Goal: Transaction & Acquisition: Purchase product/service

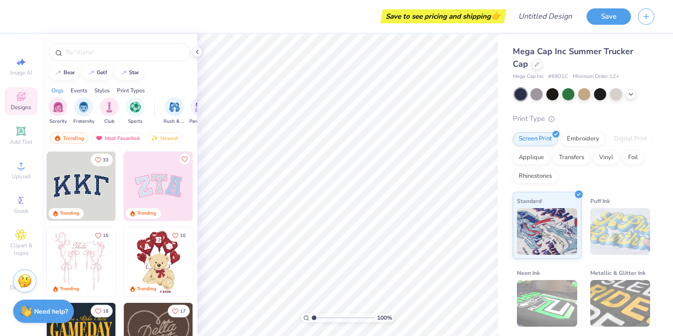
click at [14, 290] on div "Stuck? Our Art team will finish your design for free." at bounding box center [24, 282] width 23 height 23
click at [8, 292] on div "Decorate" at bounding box center [21, 282] width 33 height 28
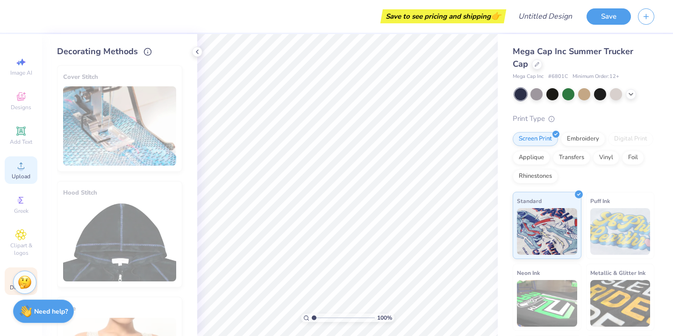
click at [21, 171] on circle at bounding box center [20, 168] width 5 height 5
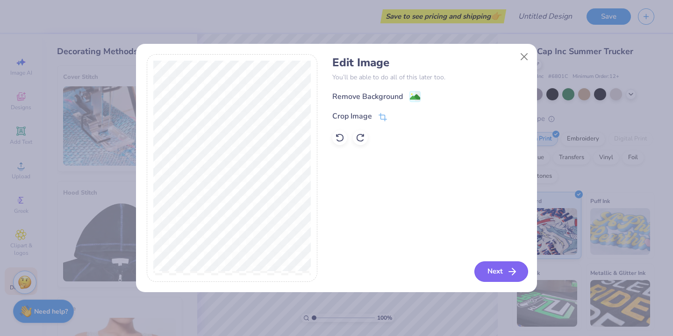
click at [496, 266] on button "Next" at bounding box center [501, 272] width 54 height 21
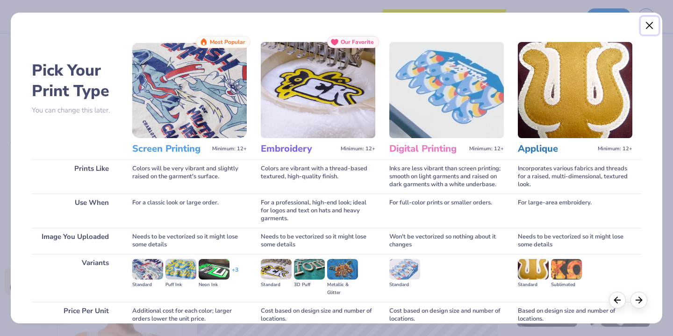
click at [649, 25] on button "Close" at bounding box center [649, 26] width 18 height 18
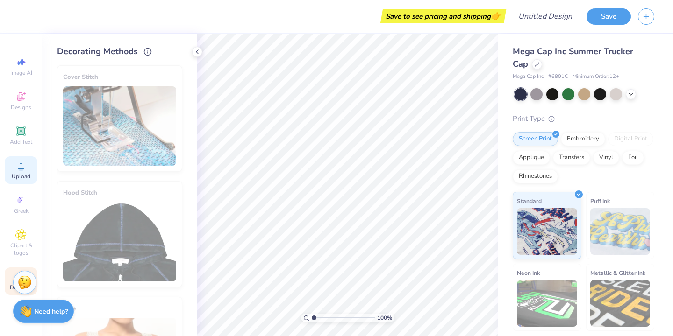
click at [24, 163] on icon at bounding box center [20, 165] width 11 height 11
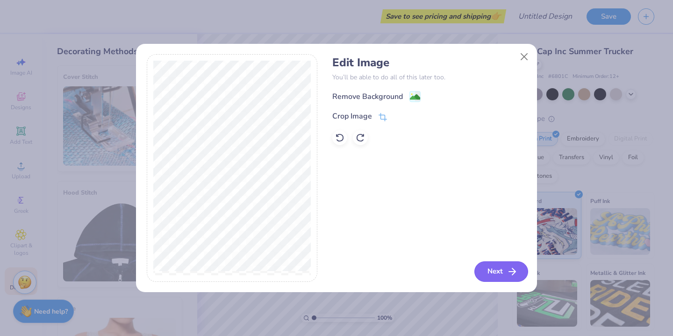
click at [499, 273] on button "Next" at bounding box center [501, 272] width 54 height 21
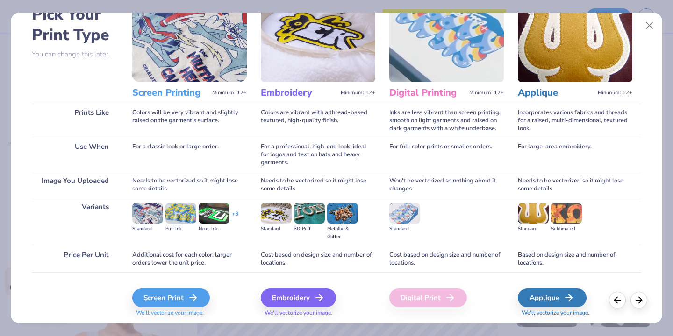
scroll to position [62, 0]
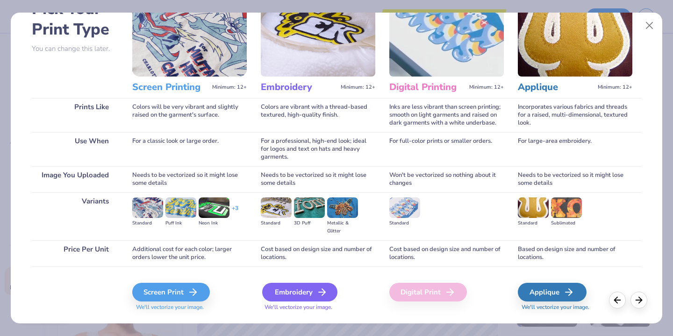
click at [308, 292] on div "Embroidery" at bounding box center [299, 292] width 75 height 19
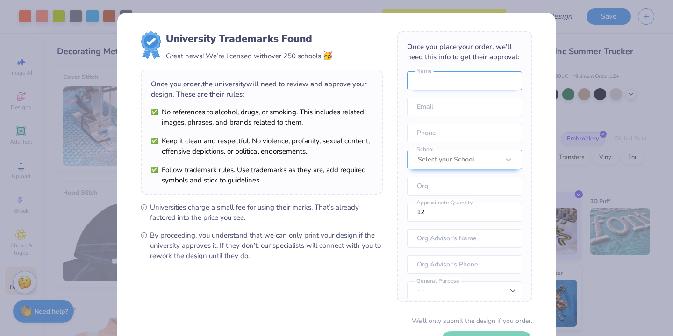
click at [430, 83] on input "text" at bounding box center [464, 80] width 115 height 19
click at [449, 85] on input "Monse" at bounding box center [464, 80] width 115 height 19
type input "[PERSON_NAME]"
type input "[EMAIL_ADDRESS][DOMAIN_NAME]"
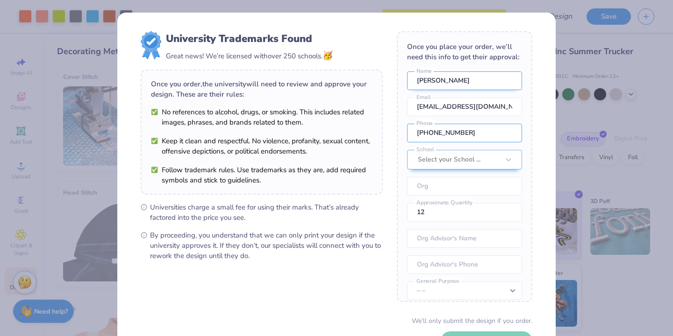
type input "[PHONE_NUMBER]"
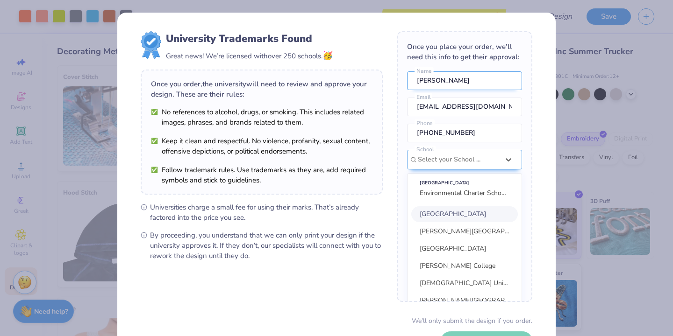
scroll to position [42, 0]
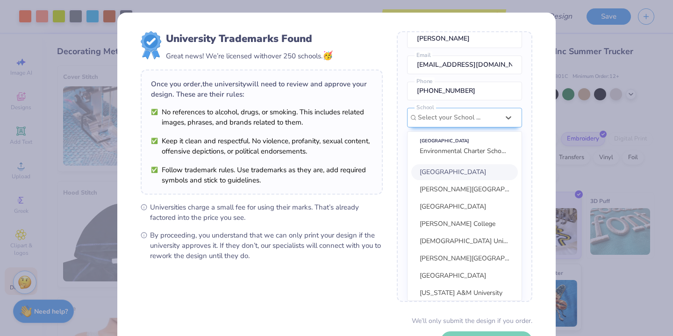
click at [480, 152] on span "Environmental Charter Schools" at bounding box center [464, 151] width 91 height 9
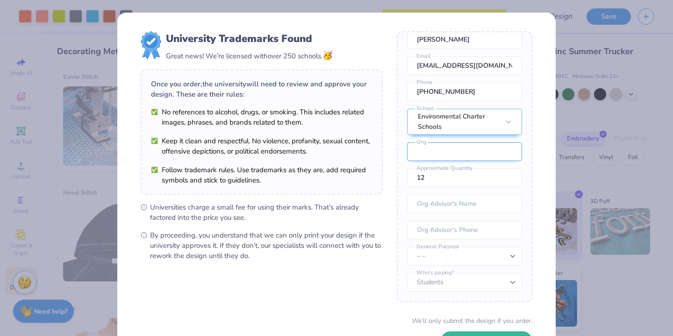
click at [480, 152] on input "text" at bounding box center [464, 151] width 115 height 19
type input "Environmental Charter Schools"
click at [429, 183] on input "12" at bounding box center [464, 178] width 115 height 19
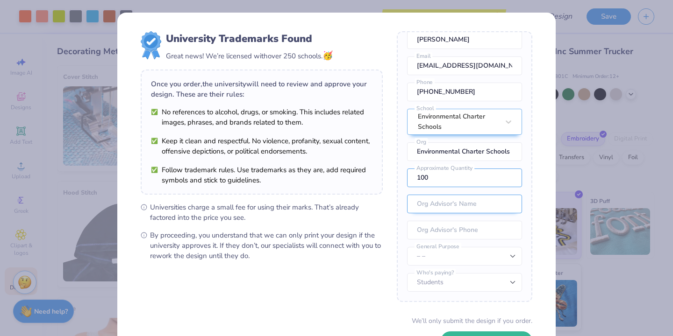
type input "100"
click at [433, 202] on input "text" at bounding box center [464, 204] width 115 height 19
type input "monse"
click at [450, 90] on input "[PHONE_NUMBER]" at bounding box center [464, 92] width 115 height 19
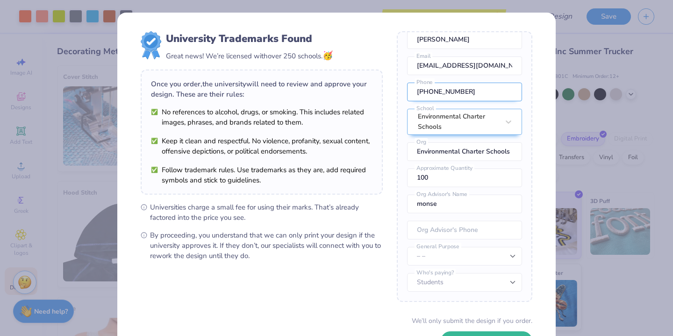
click at [450, 90] on input "[PHONE_NUMBER]" at bounding box center [464, 92] width 115 height 19
paste input "350-6071"
type input "[PHONE_NUMBER]"
click at [435, 230] on input "tel" at bounding box center [464, 230] width 115 height 19
paste input "[PHONE_NUMBER]"
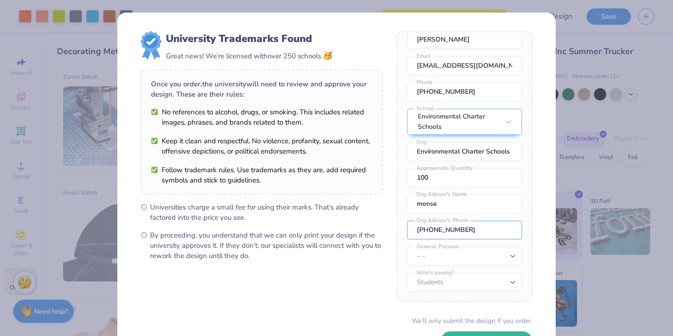
type input "[PHONE_NUMBER]"
click at [433, 257] on select "– – Member apparel for registered Student Organization / Department / School Fu…" at bounding box center [464, 256] width 115 height 19
select select "Member apparel for registered Student Organization / Department / School"
click at [439, 287] on select "Students University" at bounding box center [464, 282] width 115 height 19
click at [441, 292] on div "Once you place your order, we’ll need this info to get their approval: [PERSON_…" at bounding box center [464, 166] width 135 height 271
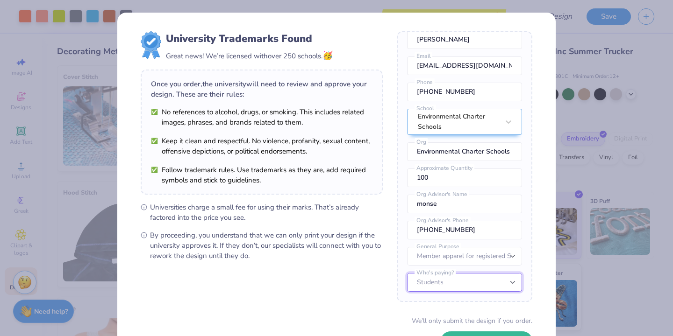
click at [442, 286] on select "Students University" at bounding box center [464, 282] width 115 height 19
select select "University"
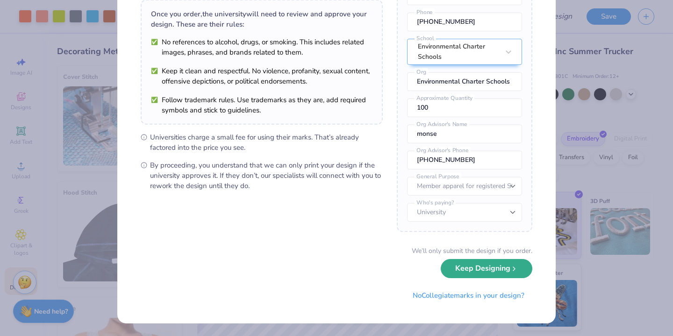
click at [472, 270] on button "Keep Designing" at bounding box center [486, 268] width 92 height 19
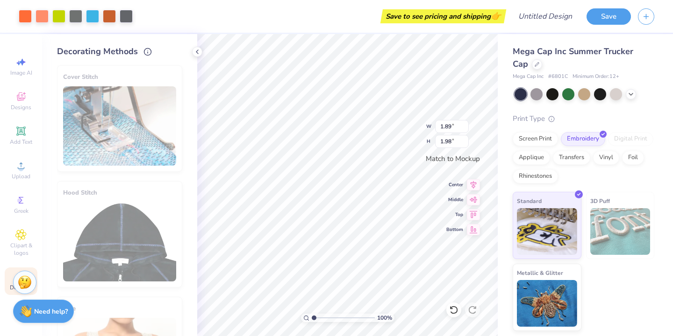
scroll to position [0, 0]
type input "1.87"
type input "1.96"
click at [593, 26] on div "Save" at bounding box center [629, 16] width 86 height 33
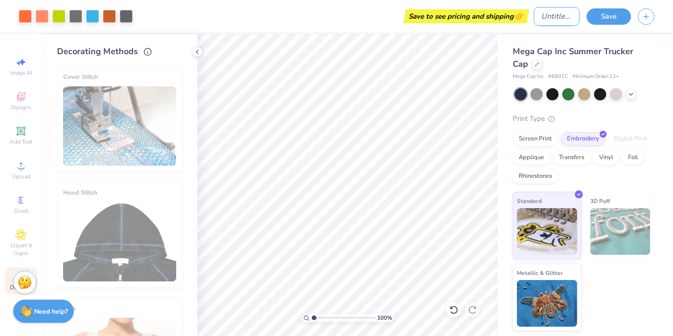
click at [557, 19] on input "Design Title" at bounding box center [556, 16] width 46 height 19
type input "ECS Caps"
click at [612, 12] on button "Save" at bounding box center [608, 15] width 44 height 16
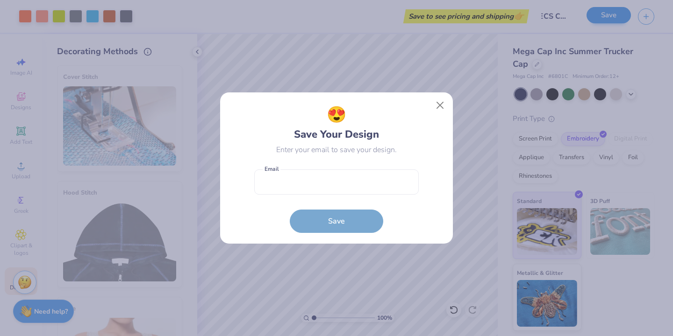
scroll to position [0, 0]
click at [297, 192] on input "email" at bounding box center [336, 183] width 164 height 26
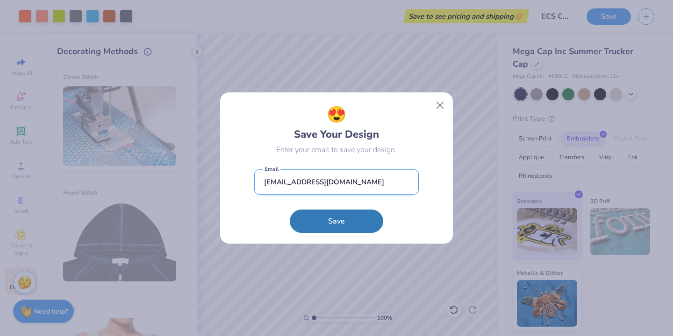
type input "[EMAIL_ADDRESS][DOMAIN_NAME]"
click at [290, 210] on button "Save" at bounding box center [336, 221] width 93 height 23
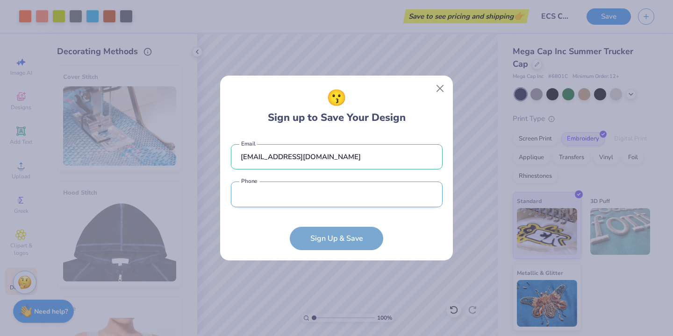
click at [344, 194] on input "tel" at bounding box center [337, 195] width 212 height 26
paste input "[PHONE_NUMBER]"
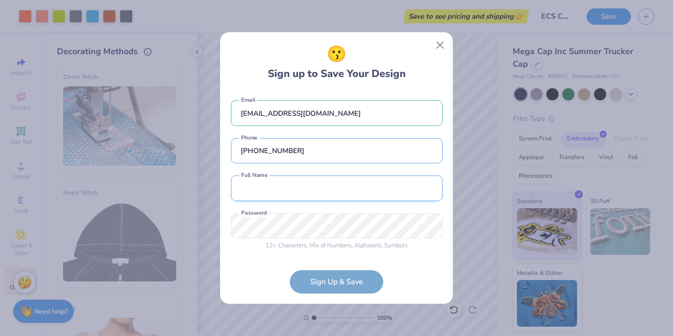
type input "[PHONE_NUMBER]"
click at [324, 192] on input "text" at bounding box center [337, 189] width 212 height 26
type input "[PERSON_NAME]"
click at [290, 212] on div "[EMAIL_ADDRESS][DOMAIN_NAME] Email [PHONE_NUMBER] Phone [PERSON_NAME] Full Name…" at bounding box center [337, 173] width 212 height 164
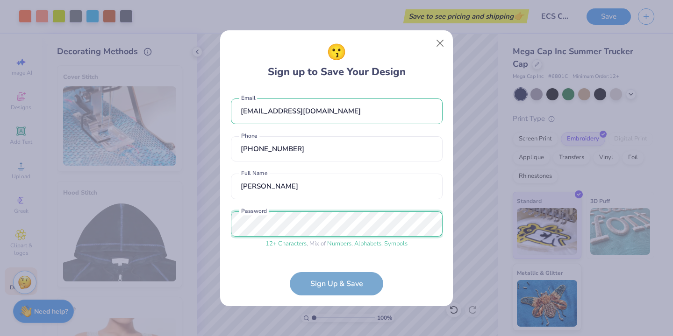
scroll to position [31, 0]
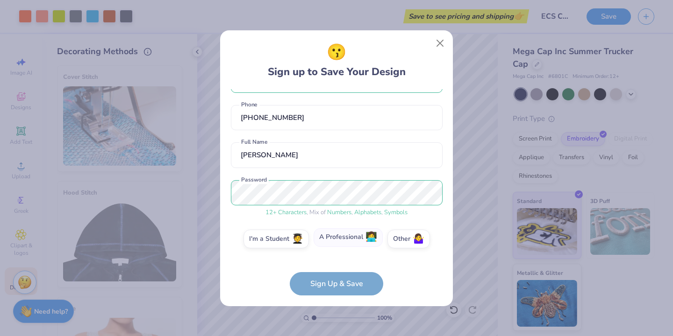
click at [346, 239] on label "A Professional 👩‍💻" at bounding box center [347, 237] width 69 height 19
click at [340, 270] on input "A Professional 👩‍💻" at bounding box center [337, 273] width 6 height 6
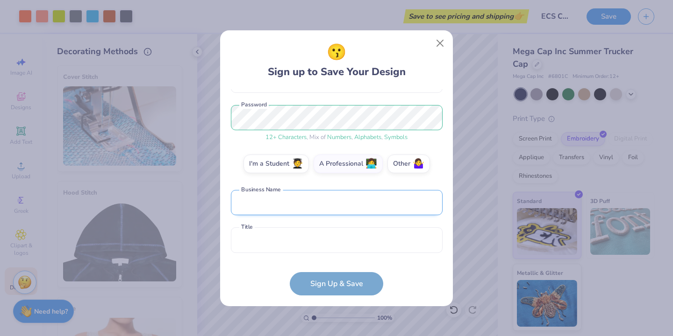
click at [291, 212] on input "text" at bounding box center [337, 203] width 212 height 26
type input "Environmental Charter Schools"
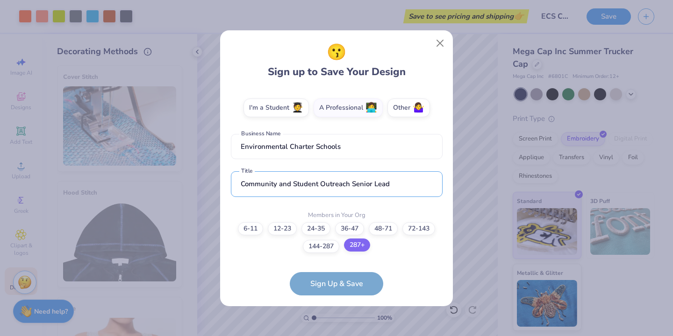
type input "Community and Student Outreach Senior Lead"
click at [352, 249] on label "287+" at bounding box center [357, 245] width 26 height 13
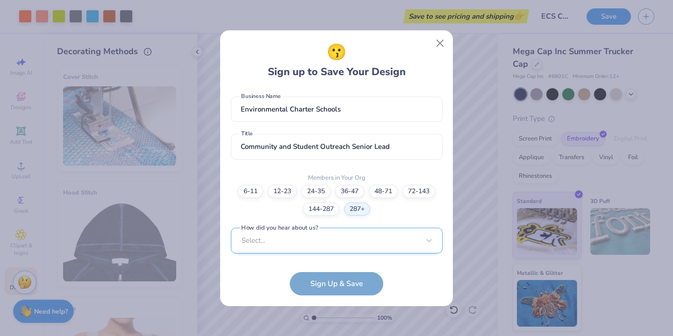
click at [342, 239] on div "Select..." at bounding box center [337, 241] width 212 height 26
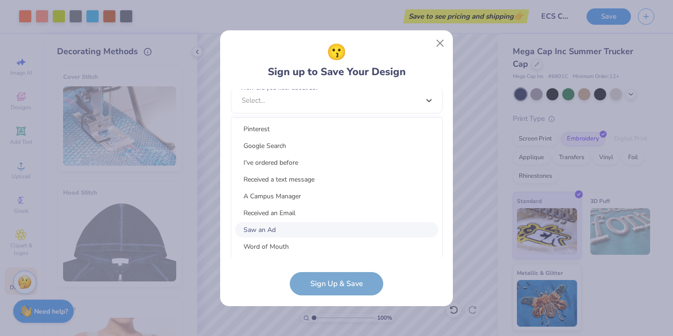
scroll to position [7, 0]
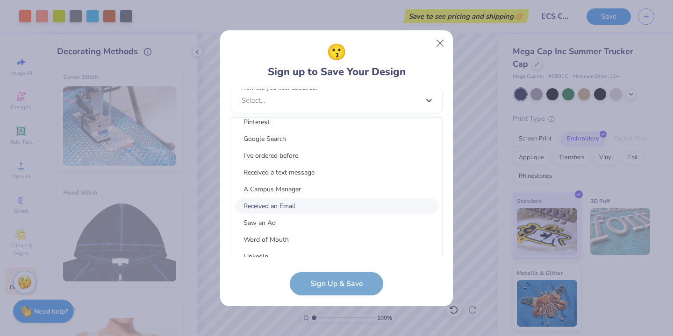
click at [334, 208] on div "Received an Email" at bounding box center [336, 206] width 203 height 15
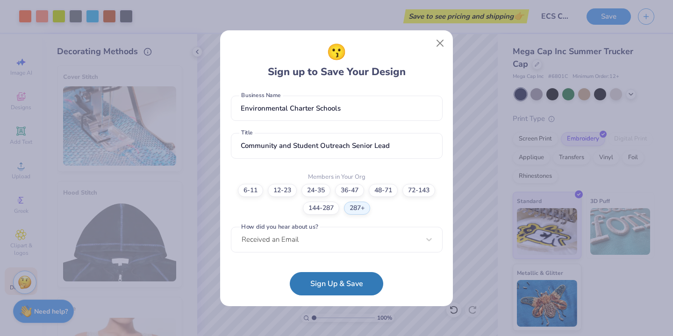
scroll to position [200, 0]
click at [328, 284] on button "Sign Up & Save" at bounding box center [336, 281] width 93 height 23
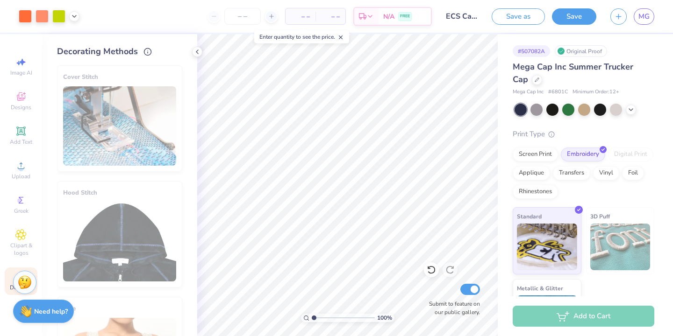
click at [595, 326] on div "Add to Cart" at bounding box center [583, 316] width 142 height 21
click at [543, 153] on div "Screen Print" at bounding box center [534, 153] width 45 height 14
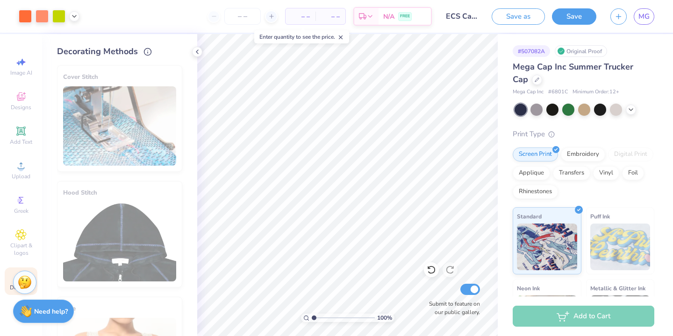
click at [588, 144] on div "Print Type Screen Print Embroidery Digital Print Applique Transfers Vinyl Foil …" at bounding box center [583, 274] width 142 height 290
click at [586, 153] on div "Embroidery" at bounding box center [583, 153] width 44 height 14
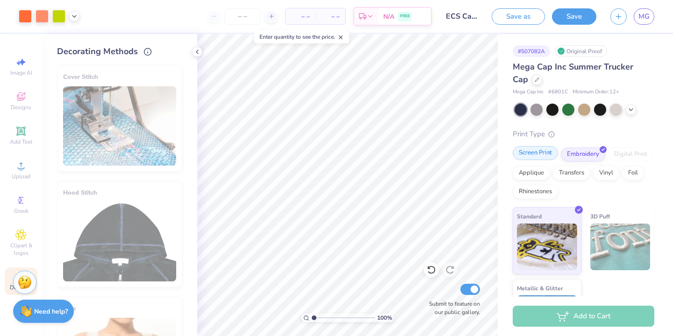
click at [531, 158] on div "Screen Print" at bounding box center [534, 153] width 45 height 14
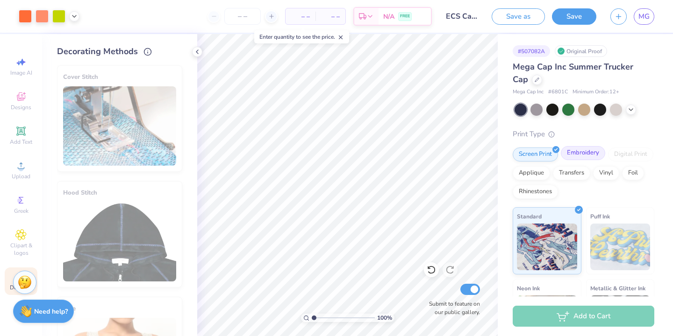
click at [573, 155] on div "Embroidery" at bounding box center [583, 153] width 44 height 14
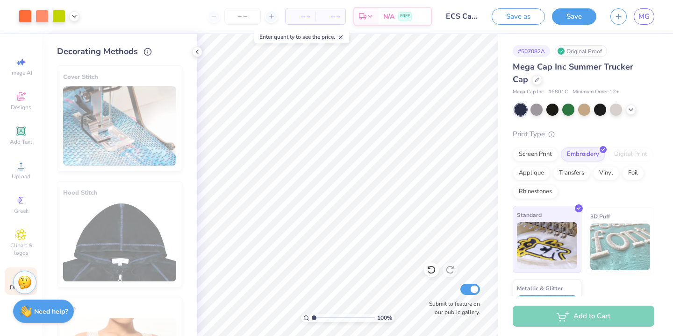
scroll to position [50, 0]
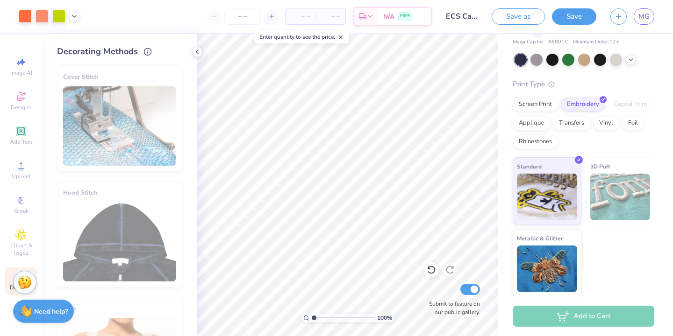
click at [568, 307] on div "Add to Cart" at bounding box center [583, 316] width 142 height 21
click at [573, 328] on div "Add to Cart" at bounding box center [584, 317] width 175 height 40
click at [573, 319] on div "Add to Cart" at bounding box center [583, 316] width 142 height 21
click at [534, 208] on img at bounding box center [547, 195] width 60 height 47
click at [532, 103] on div "Screen Print" at bounding box center [534, 103] width 45 height 14
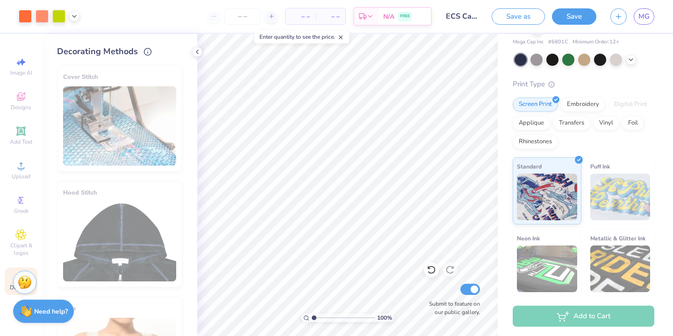
click at [604, 220] on img at bounding box center [620, 197] width 60 height 47
click at [548, 197] on img at bounding box center [547, 195] width 60 height 47
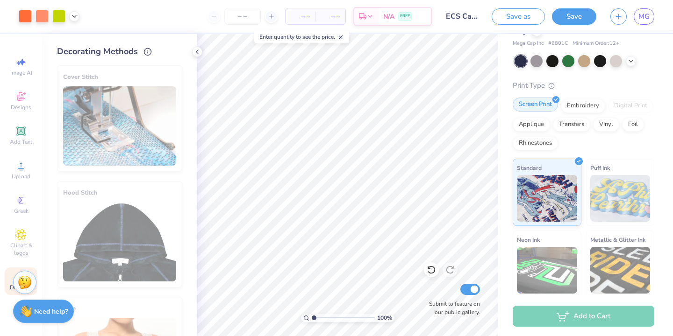
scroll to position [55, 0]
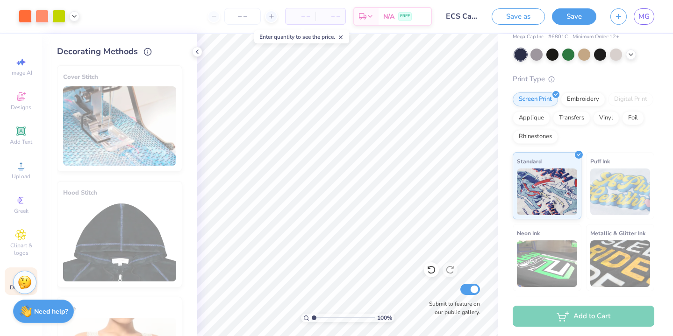
click at [516, 55] on div at bounding box center [520, 55] width 12 height 12
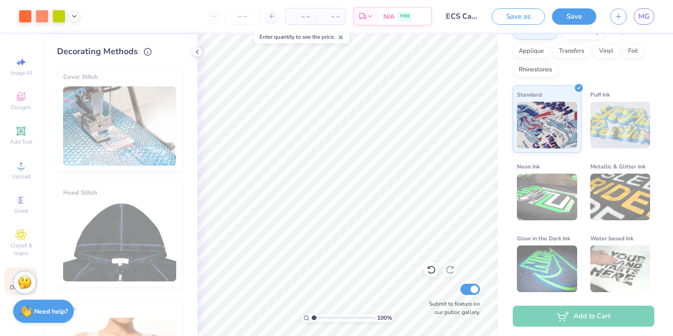
click at [577, 318] on div "Add to Cart" at bounding box center [583, 316] width 142 height 21
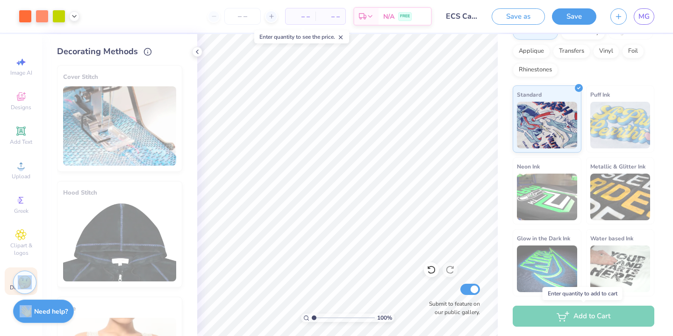
click at [577, 318] on div "Add to Cart" at bounding box center [583, 316] width 142 height 21
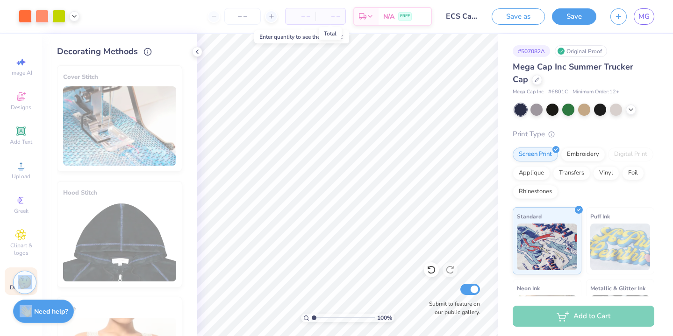
click at [303, 14] on span "– –" at bounding box center [300, 17] width 19 height 10
click at [333, 12] on span "– –" at bounding box center [330, 17] width 19 height 10
click at [232, 10] on input "number" at bounding box center [242, 16] width 36 height 17
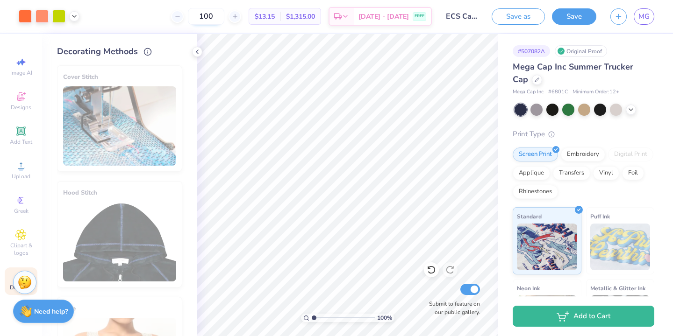
click at [222, 16] on input "100" at bounding box center [206, 16] width 36 height 17
click at [220, 12] on input "200" at bounding box center [206, 16] width 36 height 17
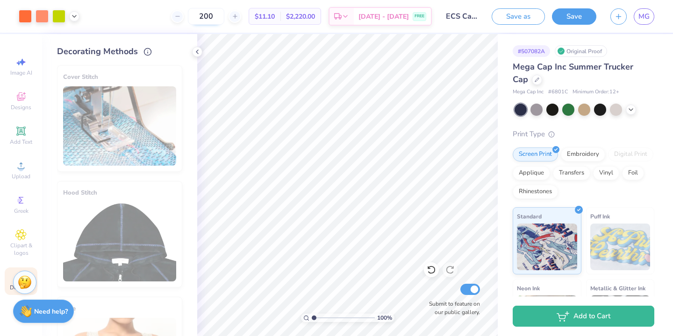
click at [220, 12] on input "200" at bounding box center [206, 16] width 36 height 17
click at [216, 22] on input "100" at bounding box center [206, 16] width 36 height 17
type input "200"
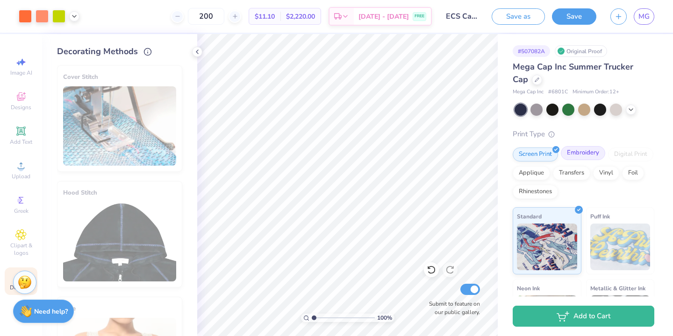
click at [581, 155] on div "Embroidery" at bounding box center [583, 153] width 44 height 14
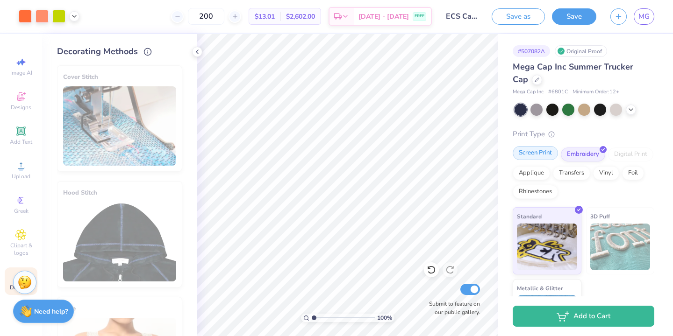
click at [541, 156] on div "Screen Print" at bounding box center [534, 153] width 45 height 14
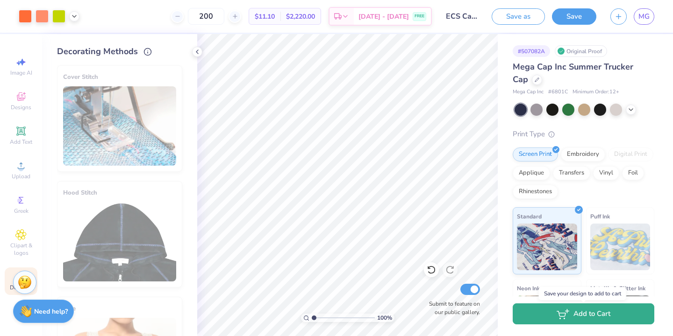
click at [600, 310] on button "Add to Cart" at bounding box center [583, 314] width 142 height 21
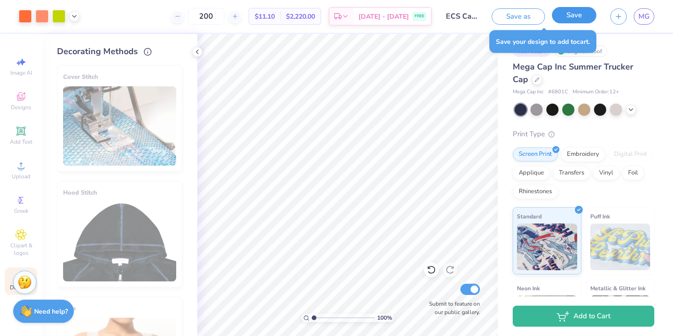
click at [571, 15] on button "Save" at bounding box center [574, 15] width 44 height 16
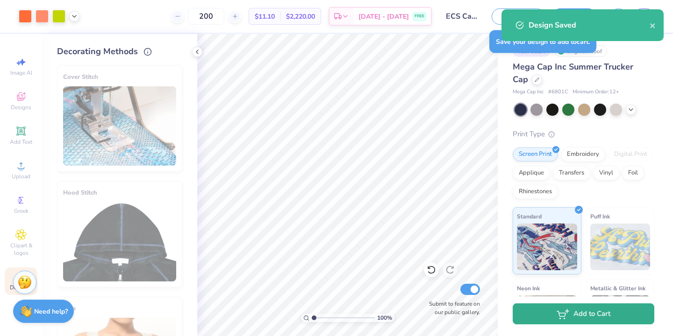
click at [601, 318] on button "Add to Cart" at bounding box center [583, 314] width 142 height 21
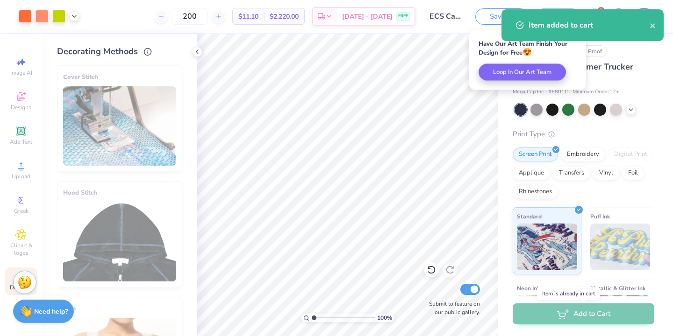
select select "Member apparel for registered Student Organization / Department / School"
select select "University"
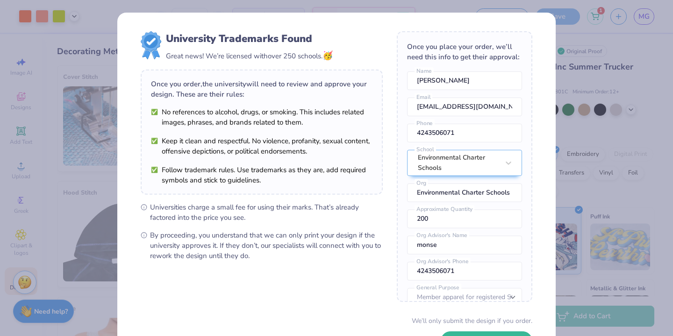
scroll to position [70, 0]
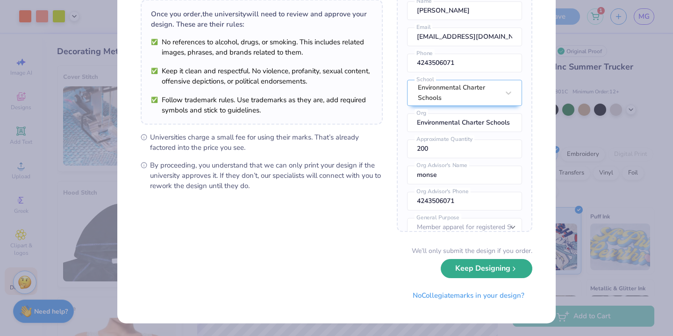
click at [485, 273] on button "Keep Designing" at bounding box center [486, 268] width 92 height 19
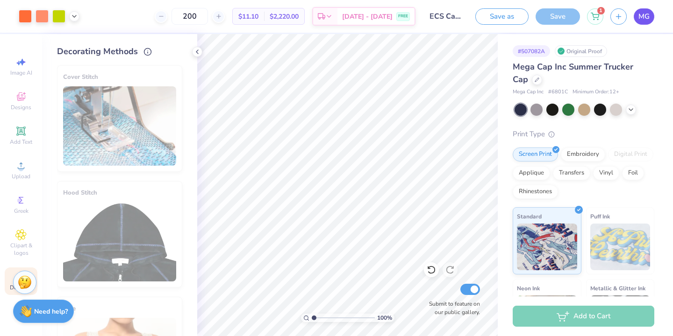
click at [649, 19] on span "MG" at bounding box center [643, 16] width 11 height 11
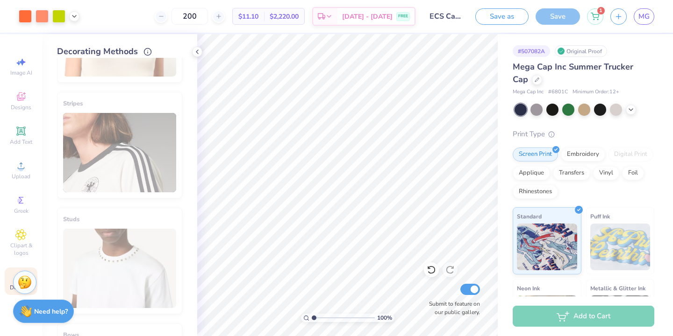
scroll to position [540, 0]
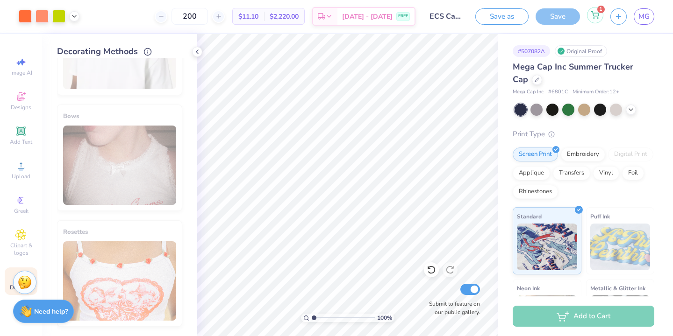
click at [596, 16] on icon at bounding box center [595, 14] width 8 height 5
